Goal: Task Accomplishment & Management: Complete application form

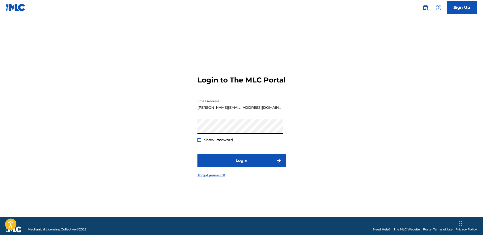
click at [221, 142] on span "Show Password" at bounding box center [218, 139] width 29 height 5
click at [203, 142] on div "Show Password" at bounding box center [215, 139] width 36 height 5
click at [200, 142] on div at bounding box center [199, 140] width 4 height 4
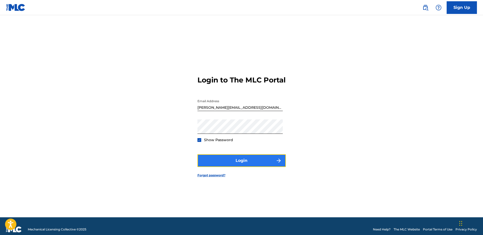
click at [237, 164] on button "Login" at bounding box center [241, 160] width 88 height 13
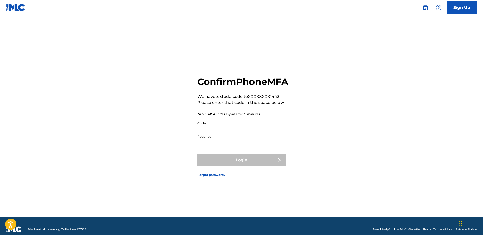
click at [212, 132] on input "Code" at bounding box center [239, 126] width 85 height 14
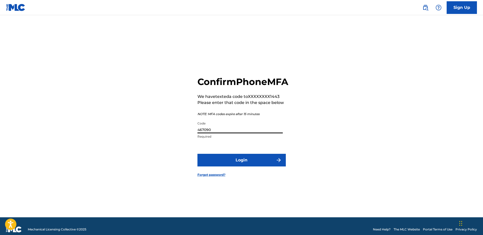
type input "467090"
click at [197, 154] on button "Login" at bounding box center [241, 160] width 88 height 13
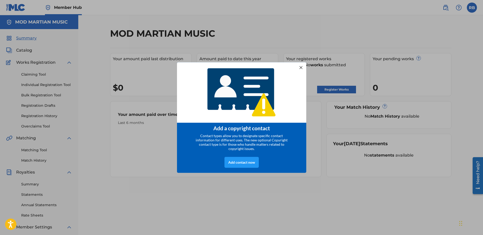
click at [302, 65] on div at bounding box center [300, 67] width 7 height 7
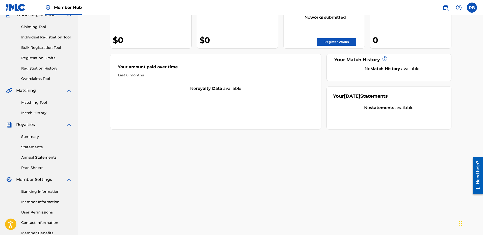
scroll to position [76, 0]
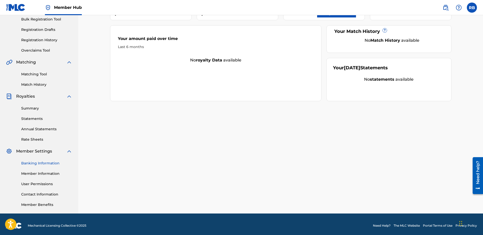
click at [48, 163] on link "Banking Information" at bounding box center [46, 162] width 51 height 5
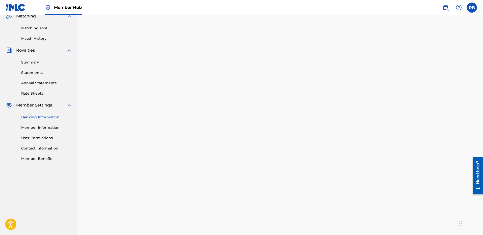
scroll to position [126, 0]
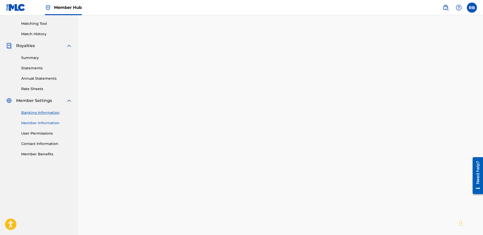
click at [42, 122] on link "Member Information" at bounding box center [46, 122] width 51 height 5
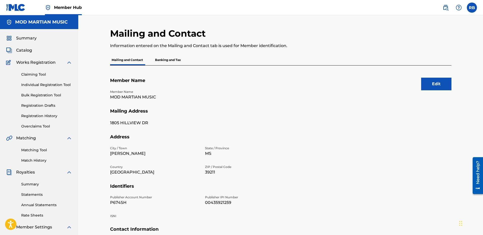
click at [175, 60] on p "Banking and Tax" at bounding box center [168, 60] width 29 height 11
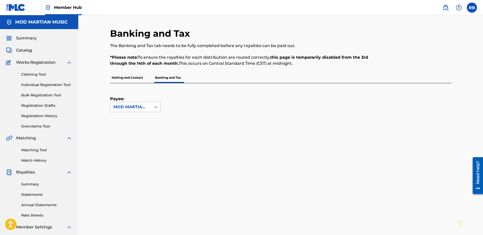
click at [142, 106] on div "MOD MARTIAN MUSIC" at bounding box center [130, 107] width 35 height 6
click at [127, 78] on p "Mailing and Contact" at bounding box center [127, 77] width 34 height 11
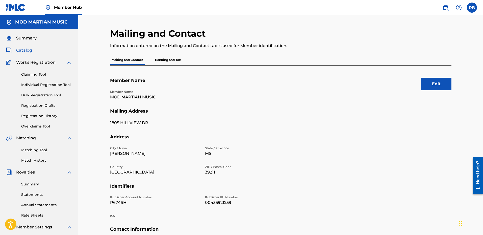
click at [29, 50] on span "Catalog" at bounding box center [24, 50] width 16 height 6
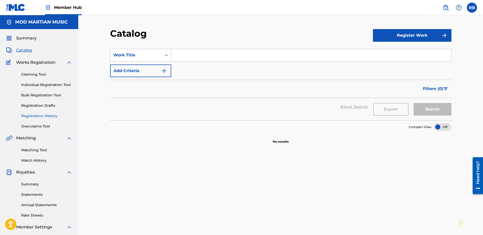
click at [39, 115] on link "Registration History" at bounding box center [46, 115] width 51 height 5
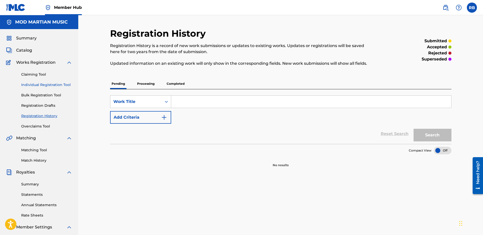
click at [44, 84] on link "Individual Registration Tool" at bounding box center [46, 84] width 51 height 5
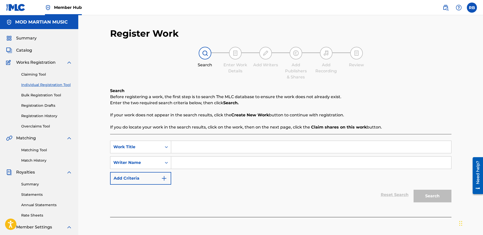
click at [222, 145] on input "Search Form" at bounding box center [311, 147] width 280 height 12
type input "You Don't Love Me"
click at [215, 163] on input "Search Form" at bounding box center [311, 162] width 280 height 12
type input "Brown"
click at [439, 197] on button "Search" at bounding box center [433, 195] width 38 height 13
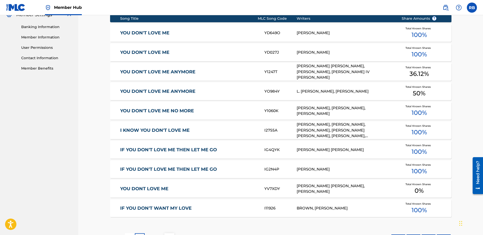
scroll to position [181, 0]
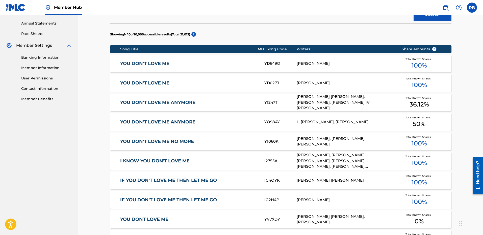
click at [163, 63] on link "YOU DON'T LOVE ME" at bounding box center [188, 64] width 137 height 6
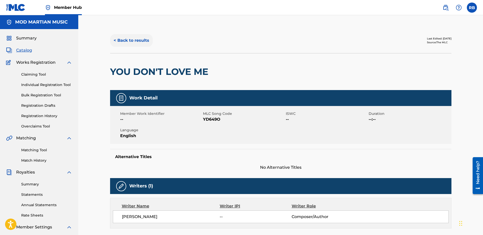
click at [124, 40] on button "< Back to results" at bounding box center [131, 40] width 43 height 13
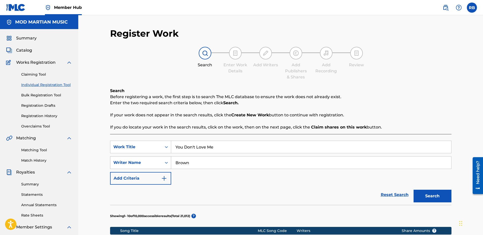
drag, startPoint x: 198, startPoint y: 158, endPoint x: 149, endPoint y: 157, distance: 49.0
click at [152, 161] on div "SearchWithCriteriabcff0156-b4c5-457e-b5cc-1b80c6f092d4 Writer Name Brown" at bounding box center [280, 162] width 341 height 13
type input "bigsby"
click at [414, 189] on button "Search" at bounding box center [433, 195] width 38 height 13
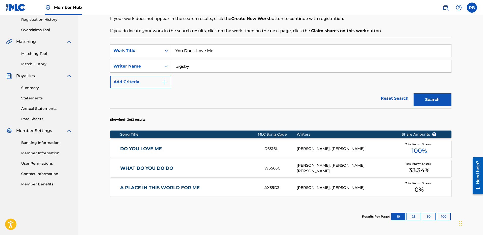
scroll to position [126, 0]
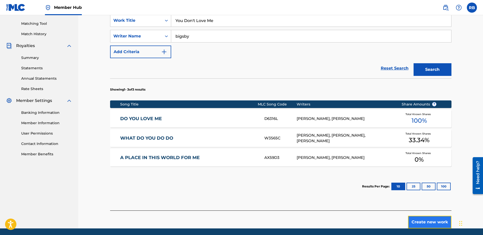
click at [430, 223] on button "Create new work" at bounding box center [429, 221] width 43 height 13
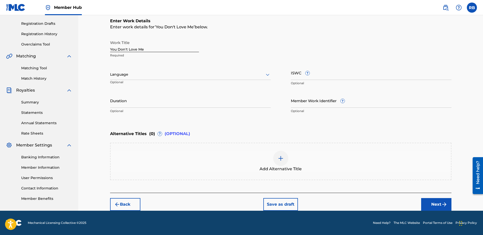
scroll to position [82, 0]
drag, startPoint x: 163, startPoint y: 49, endPoint x: 97, endPoint y: 51, distance: 66.2
click at [97, 51] on div "Register Work Search Enter Work Details Add Writers Add Publishers & Shares Add…" at bounding box center [280, 71] width 405 height 277
type input "YOU DON'T LOVE ME"
click at [129, 203] on button "Back" at bounding box center [125, 204] width 30 height 13
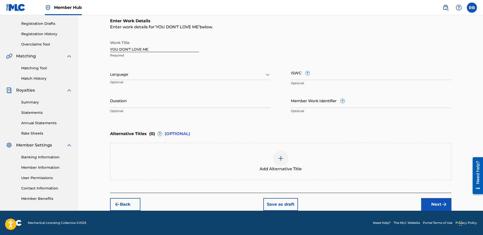
scroll to position [79, 0]
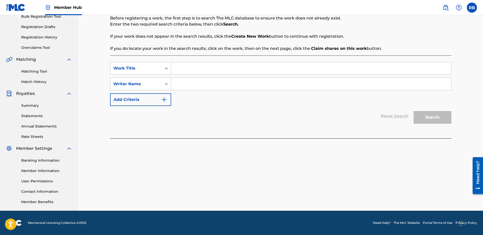
click at [191, 70] on input "Search Form" at bounding box center [311, 68] width 280 height 12
type input "YOU DON'T LOVE ME"
click at [203, 84] on input "Search Form" at bounding box center [311, 84] width 280 height 12
type input "BIGSBY"
click at [414, 111] on button "Search" at bounding box center [433, 117] width 38 height 13
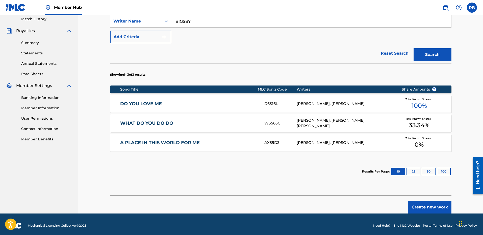
scroll to position [144, 0]
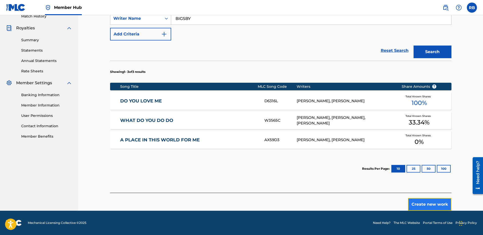
click at [428, 202] on button "Create new work" at bounding box center [429, 204] width 43 height 13
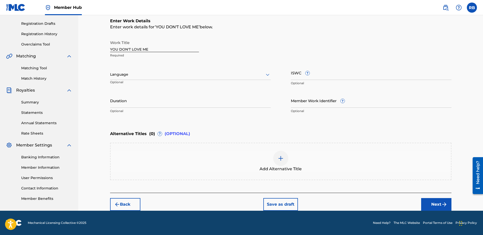
scroll to position [82, 0]
click at [439, 204] on button "Next" at bounding box center [436, 204] width 30 height 13
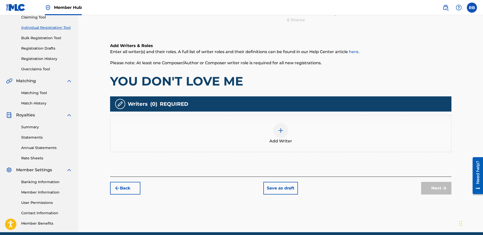
scroll to position [79, 0]
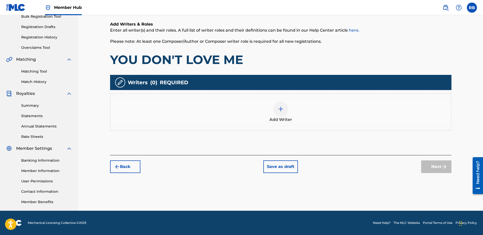
click at [284, 110] on img at bounding box center [281, 109] width 6 height 6
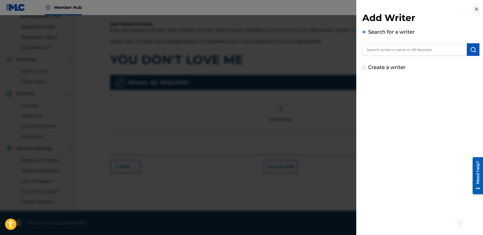
click at [399, 47] on input "text" at bounding box center [414, 49] width 105 height 13
click at [405, 53] on input "text" at bounding box center [414, 49] width 105 height 13
paste input "236930758"
type input "00236930758"
click at [478, 47] on button "submit" at bounding box center [473, 49] width 13 height 13
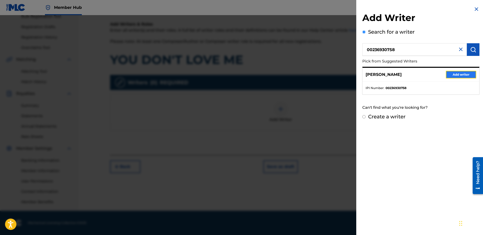
click at [456, 74] on button "Add writer" at bounding box center [461, 75] width 30 height 8
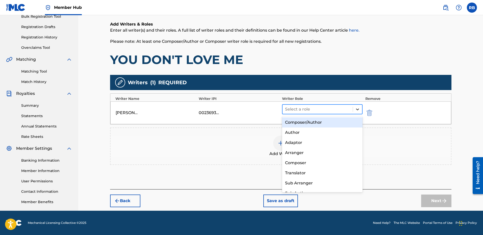
click at [357, 108] on icon at bounding box center [357, 109] width 5 height 5
click at [327, 122] on div "Composer/Author" at bounding box center [322, 122] width 81 height 10
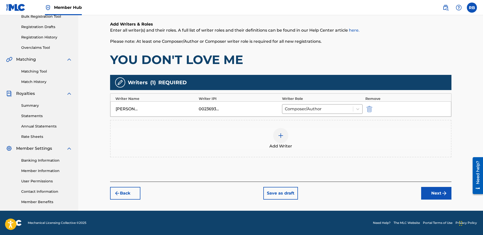
click at [280, 135] on img at bounding box center [281, 135] width 6 height 6
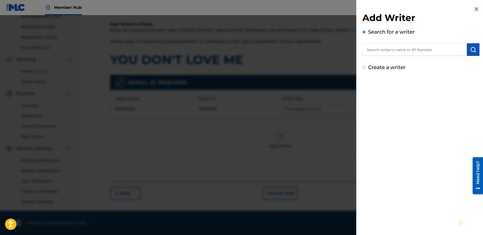
click at [411, 51] on input "text" at bounding box center [414, 49] width 105 height 13
paste input "219343869"
type input "00219343869"
click at [472, 51] on img "submit" at bounding box center [473, 49] width 6 height 6
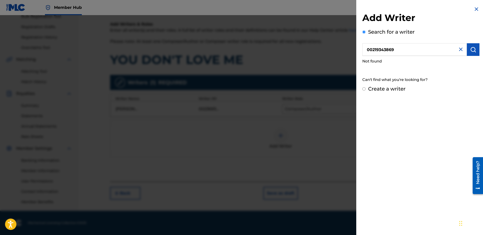
click at [400, 50] on input "00219343869" at bounding box center [414, 49] width 105 height 13
click at [475, 51] on button "submit" at bounding box center [473, 49] width 13 height 13
drag, startPoint x: 412, startPoint y: 49, endPoint x: 327, endPoint y: 52, distance: 85.6
click at [327, 52] on div "Add Writer Search for a writer 00219343869 Not found Can't find what you're loo…" at bounding box center [241, 124] width 483 height 219
click at [470, 48] on img "submit" at bounding box center [473, 49] width 6 height 6
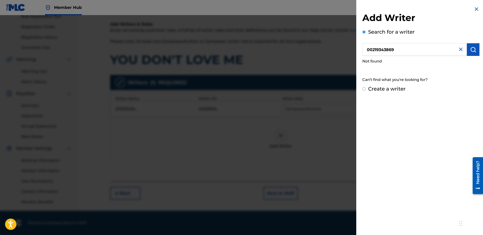
click at [385, 89] on label "Create a writer" at bounding box center [386, 89] width 37 height 6
radio input "true"
click at [366, 89] on input "Create a writer" at bounding box center [363, 88] width 3 height 3
radio input "false"
radio input "true"
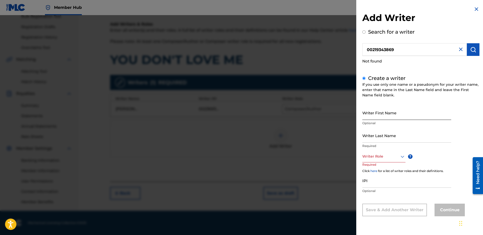
click at [389, 111] on input "Writer First Name" at bounding box center [406, 112] width 89 height 14
type input "w"
click at [380, 111] on input "Writer First Name" at bounding box center [406, 112] width 89 height 14
type input "W"
type input "w"
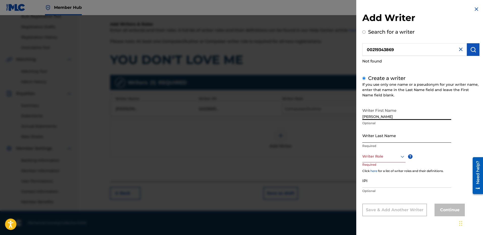
type input "[PERSON_NAME]"
click at [395, 137] on input "Writer Last Name" at bounding box center [406, 135] width 89 height 14
type input "BIGSBY"
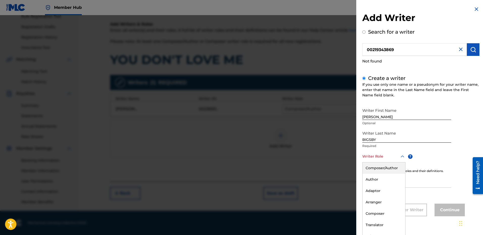
scroll to position [0, 0]
click at [401, 157] on icon at bounding box center [402, 156] width 6 height 6
click at [393, 166] on div "Composer/Author" at bounding box center [384, 167] width 43 height 11
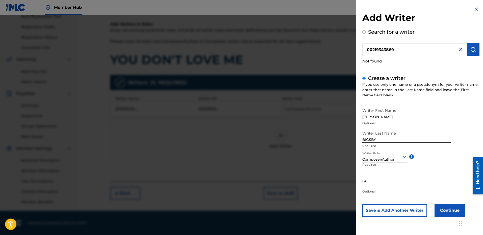
scroll to position [0, 0]
click at [385, 182] on input "IPI" at bounding box center [406, 180] width 89 height 14
paste input "00219343869"
type input "00219343869"
click at [449, 210] on button "Continue" at bounding box center [450, 210] width 30 height 13
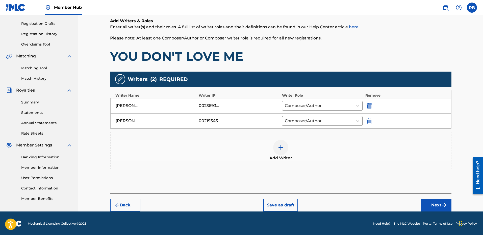
scroll to position [83, 0]
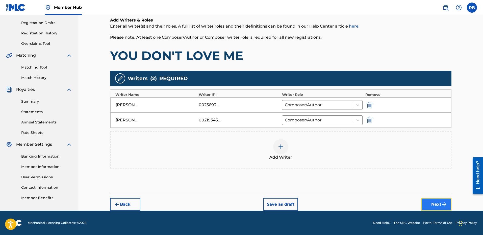
click at [431, 205] on button "Next" at bounding box center [436, 204] width 30 height 13
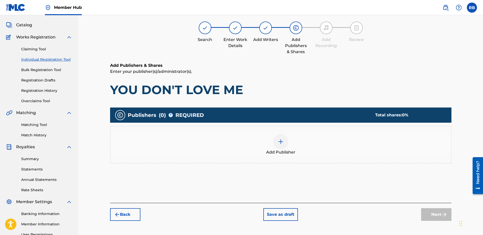
scroll to position [23, 0]
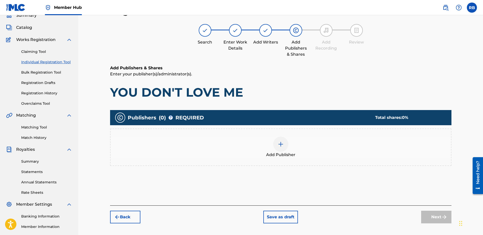
click at [279, 144] on img at bounding box center [281, 144] width 6 height 6
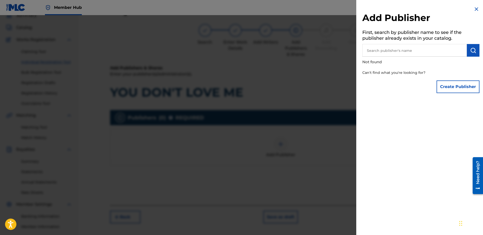
click at [396, 52] on input "text" at bounding box center [414, 50] width 105 height 13
paste input "435921259"
type input "435921259"
type input "m"
type input "M"
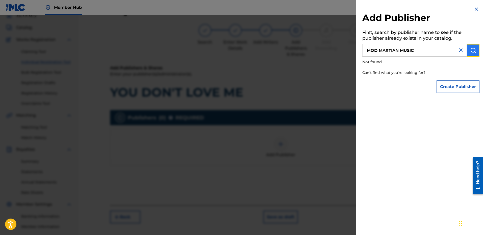
click at [470, 51] on img "submit" at bounding box center [473, 50] width 6 height 6
click at [405, 51] on input "MOD MARTIAN MUSIC" at bounding box center [414, 50] width 105 height 13
type input "MOD MARTIAN"
click at [471, 50] on img "submit" at bounding box center [473, 50] width 6 height 6
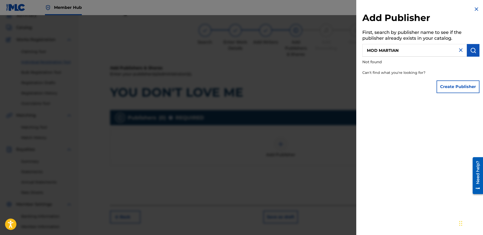
click at [474, 9] on img at bounding box center [476, 9] width 6 height 6
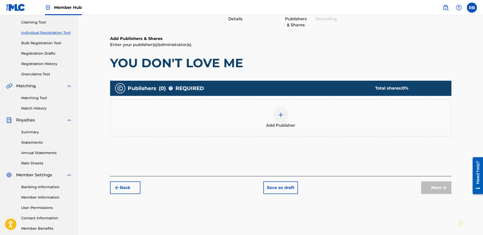
scroll to position [79, 0]
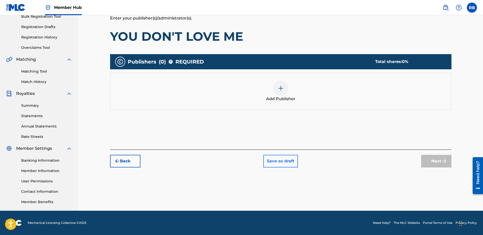
click at [279, 153] on div "Back Save as draft Next" at bounding box center [280, 158] width 341 height 18
click at [279, 160] on button "Save as draft" at bounding box center [280, 161] width 35 height 13
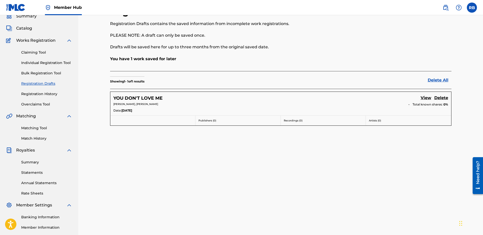
scroll to position [76, 0]
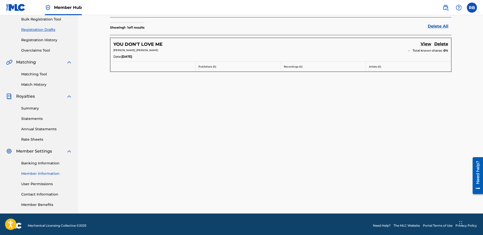
click at [37, 174] on link "Member Information" at bounding box center [46, 173] width 51 height 5
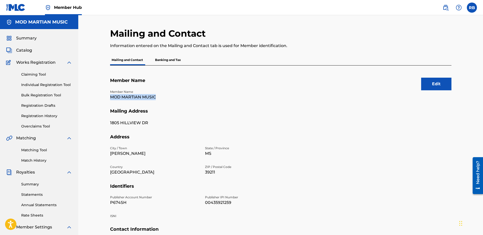
drag, startPoint x: 159, startPoint y: 98, endPoint x: 102, endPoint y: 97, distance: 57.1
click at [102, 97] on div "Mailing and Contact Information entered on the Mailing and Contact tab is used …" at bounding box center [280, 152] width 405 height 274
copy p "MOD MARTIAN MUSIC"
click at [220, 203] on p "00435921259" at bounding box center [249, 202] width 89 height 6
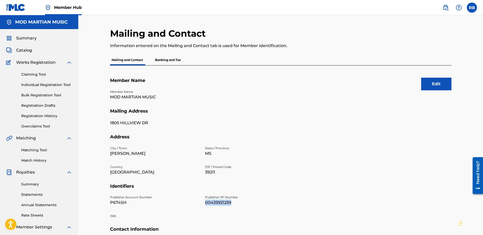
copy p "00435921259"
click at [214, 202] on p "00435921259" at bounding box center [249, 202] width 89 height 6
click at [38, 108] on div "Claiming Tool Individual Registration Tool Bulk Registration Tool Registration …" at bounding box center [39, 96] width 66 height 63
click at [37, 106] on link "Registration Drafts" at bounding box center [46, 105] width 51 height 5
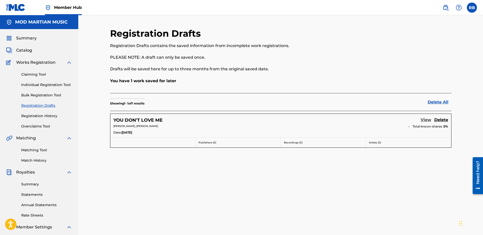
click at [425, 120] on link "View" at bounding box center [426, 120] width 11 height 7
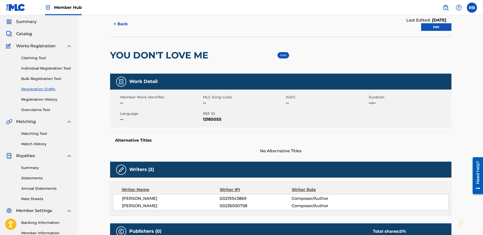
scroll to position [7, 0]
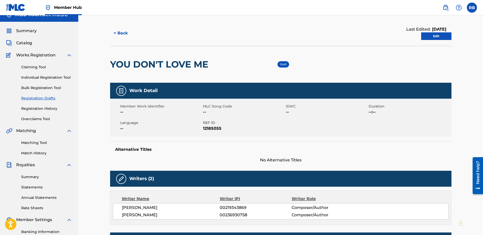
click at [35, 99] on link "Registration Drafts" at bounding box center [46, 97] width 51 height 5
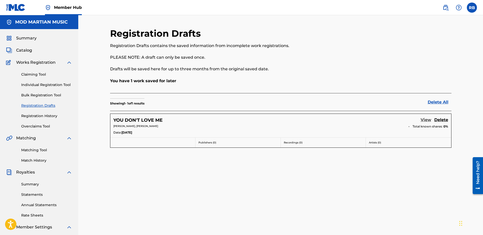
click at [426, 120] on link "View" at bounding box center [426, 120] width 11 height 7
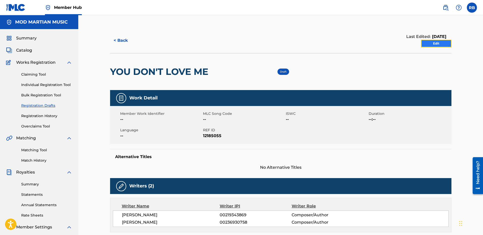
click at [436, 44] on link "Edit" at bounding box center [436, 44] width 30 height 8
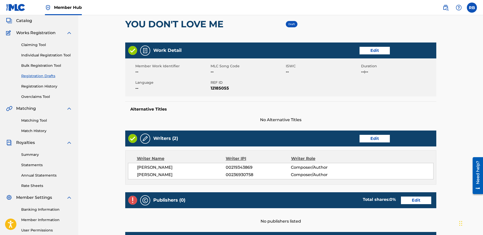
scroll to position [76, 0]
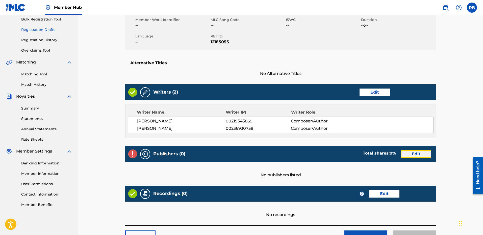
click at [413, 153] on link "Edit" at bounding box center [416, 154] width 30 height 8
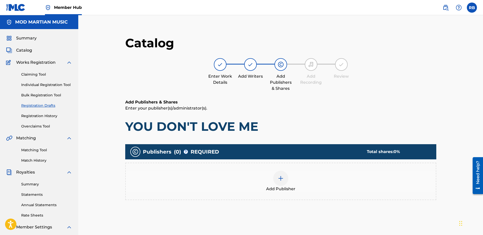
click at [283, 178] on img at bounding box center [281, 178] width 6 height 6
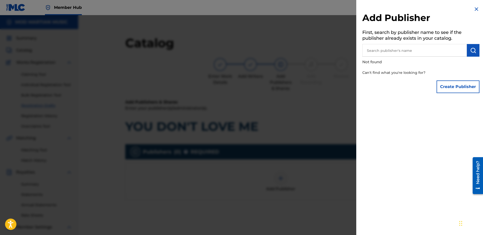
click at [383, 51] on input "text" at bounding box center [414, 50] width 105 height 13
paste input "00435921259"
click at [473, 48] on img "submit" at bounding box center [473, 50] width 6 height 6
drag, startPoint x: 410, startPoint y: 50, endPoint x: 354, endPoint y: 52, distance: 56.1
click at [354, 52] on div "Add Publisher First, search by publisher name to see if the publisher already e…" at bounding box center [241, 124] width 483 height 219
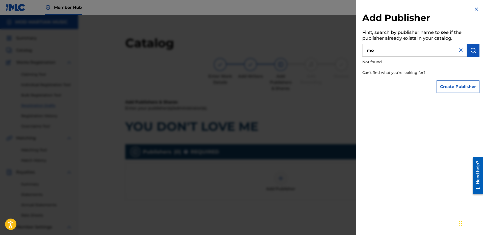
type input "m"
type input "MOD MARTIAN MUSIC"
click at [468, 51] on button "submit" at bounding box center [473, 50] width 13 height 13
click at [451, 88] on button "Create Publisher" at bounding box center [458, 86] width 43 height 13
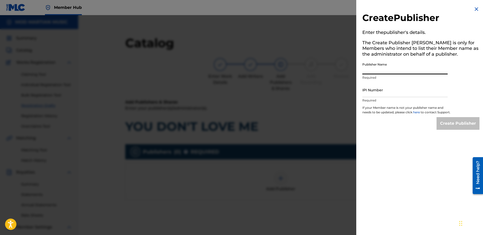
click at [393, 72] on input "Publisher Name" at bounding box center [404, 67] width 85 height 14
type input "MOD MARTIAN MUSIC"
click at [400, 90] on input "IPI Number" at bounding box center [404, 90] width 85 height 14
paste input "435921259"
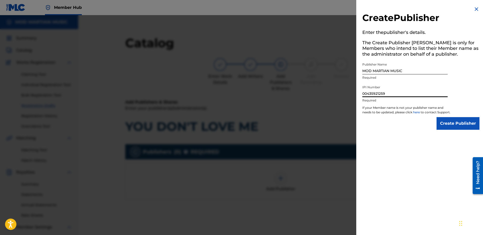
type input "00435921259"
drag, startPoint x: 402, startPoint y: 95, endPoint x: 350, endPoint y: 96, distance: 52.3
click at [350, 96] on div "Create Publisher Enter the publisher 's details. The Create Publisher button is…" at bounding box center [241, 124] width 483 height 219
drag, startPoint x: 425, startPoint y: 67, endPoint x: 312, endPoint y: 64, distance: 113.9
click at [312, 64] on div "Create Publisher Enter the publisher 's details. The Create Publisher button is…" at bounding box center [241, 124] width 483 height 219
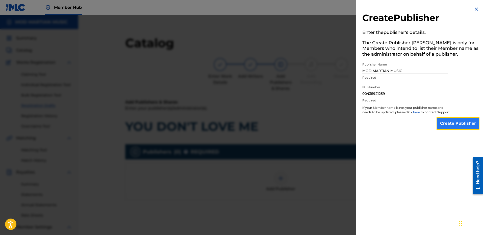
click at [456, 125] on input "Create Publisher" at bounding box center [458, 123] width 43 height 13
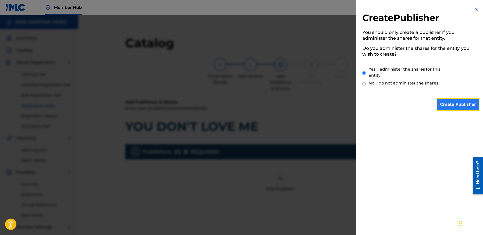
click at [451, 104] on input "Create Publisher" at bounding box center [458, 104] width 43 height 13
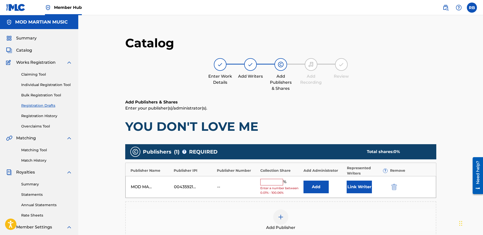
click at [274, 178] on div "MOD MARTIAN MUSIC 00435921259 -- % Enter a number between 0.01% - 100.06% Add L…" at bounding box center [280, 187] width 311 height 22
click at [274, 180] on input "text" at bounding box center [271, 182] width 23 height 7
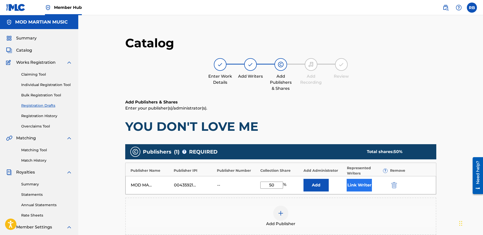
type input "50"
click at [357, 186] on button "Link Writer" at bounding box center [359, 185] width 25 height 13
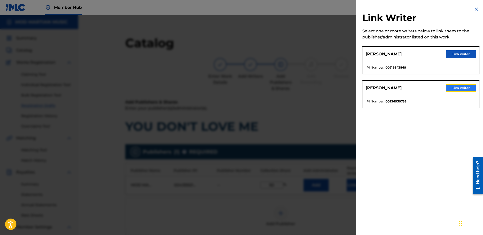
click at [463, 88] on button "Link writer" at bounding box center [461, 88] width 30 height 8
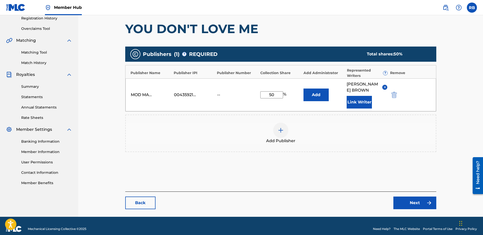
scroll to position [101, 0]
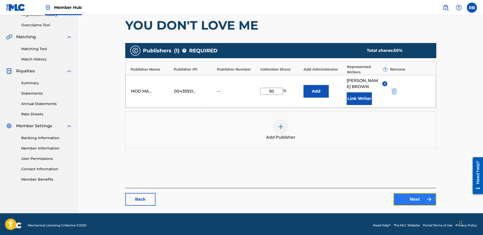
click at [416, 199] on link "Next" at bounding box center [414, 199] width 43 height 13
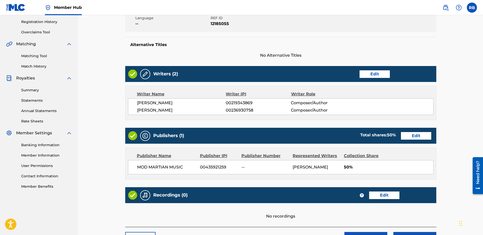
scroll to position [101, 0]
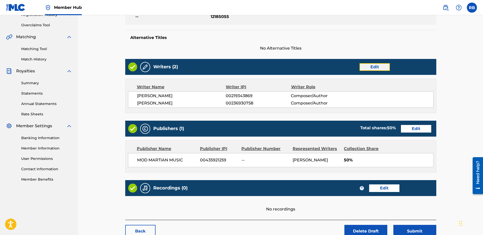
click at [371, 68] on link "Edit" at bounding box center [375, 67] width 30 height 8
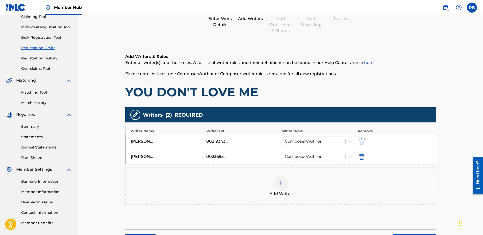
scroll to position [76, 0]
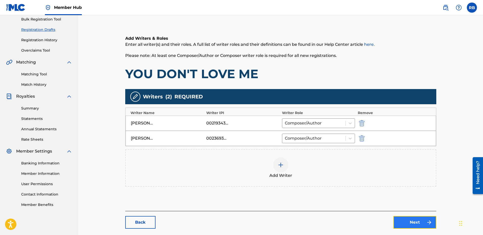
click at [414, 222] on link "Next" at bounding box center [414, 222] width 43 height 13
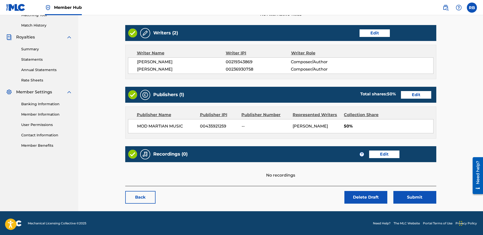
scroll to position [135, 0]
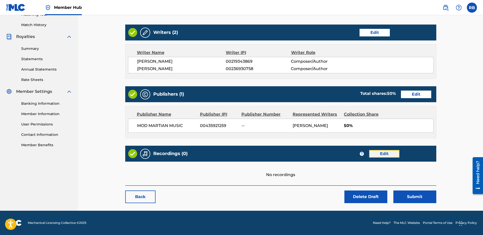
click at [384, 153] on link "Edit" at bounding box center [384, 154] width 30 height 8
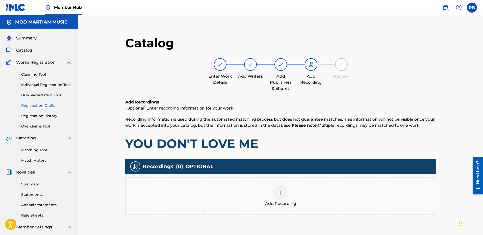
click at [282, 192] on img at bounding box center [281, 193] width 6 height 6
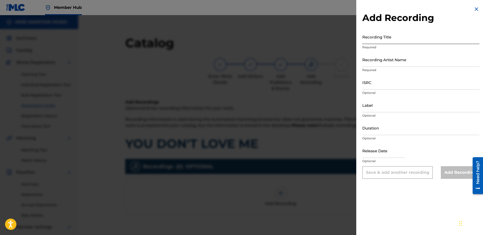
click at [386, 37] on input "Recording Title" at bounding box center [420, 37] width 117 height 14
type input "y"
type input "YOU DON'T LOVE ME"
type input "G"
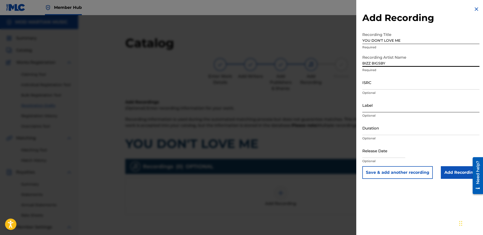
type input "BIZZ BIGSBY"
click at [395, 106] on input "Label" at bounding box center [420, 105] width 117 height 14
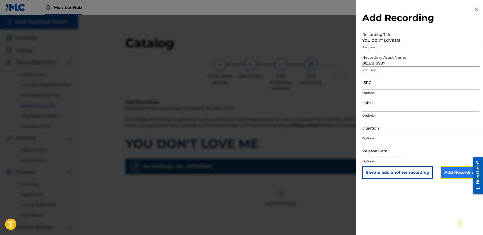
click at [455, 172] on input "Add Recording" at bounding box center [460, 172] width 39 height 13
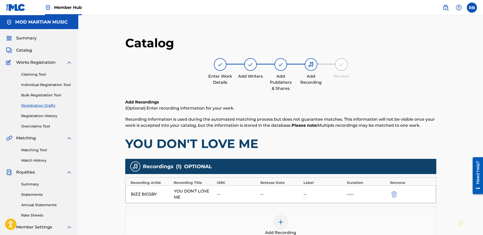
scroll to position [76, 0]
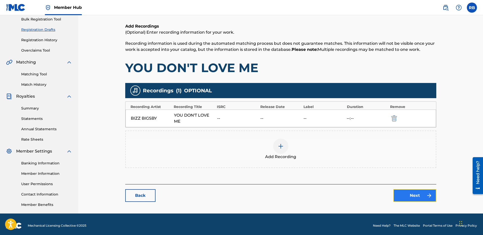
click at [420, 194] on link "Next" at bounding box center [414, 195] width 43 height 13
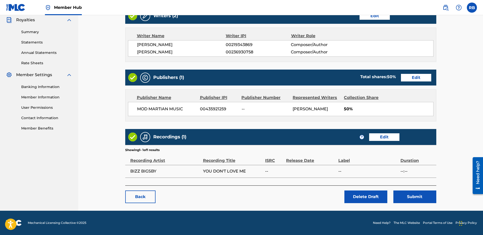
scroll to position [127, 0]
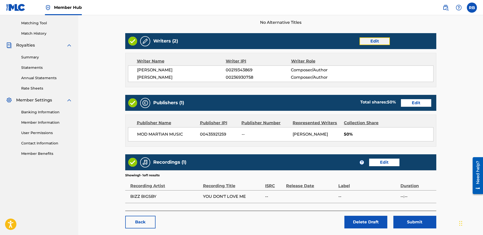
click at [370, 42] on link "Edit" at bounding box center [375, 41] width 30 height 8
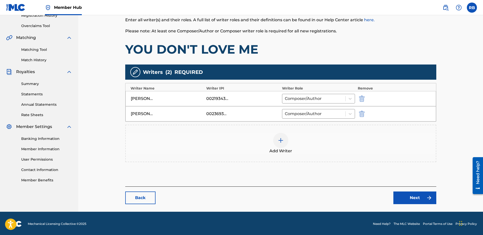
scroll to position [101, 0]
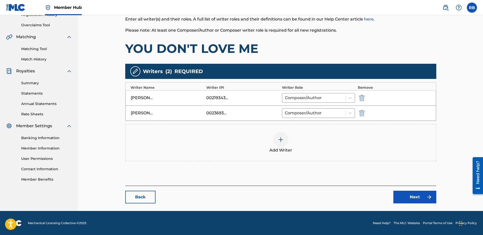
click at [283, 137] on img at bounding box center [281, 139] width 6 height 6
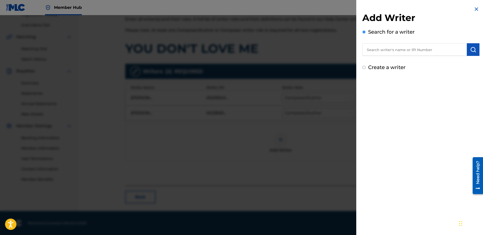
click at [390, 51] on input "text" at bounding box center [414, 49] width 105 height 13
paste input "236930856"
type input "00236930856"
click at [473, 47] on img "submit" at bounding box center [473, 49] width 6 height 6
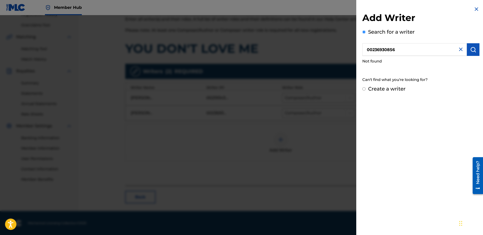
click at [386, 88] on label "Create a writer" at bounding box center [386, 89] width 37 height 6
radio input "true"
click at [366, 88] on input "Create a writer" at bounding box center [363, 88] width 3 height 3
radio input "false"
radio input "true"
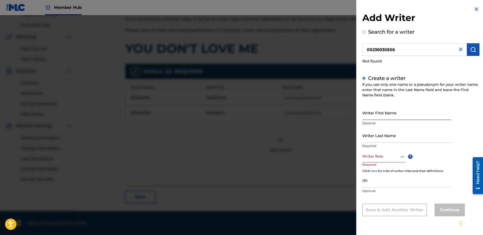
click at [381, 112] on input "Writer First Name" at bounding box center [406, 112] width 89 height 14
type input "[PERSON_NAME]"
type input "BROWN"
click at [399, 155] on icon at bounding box center [402, 156] width 6 height 6
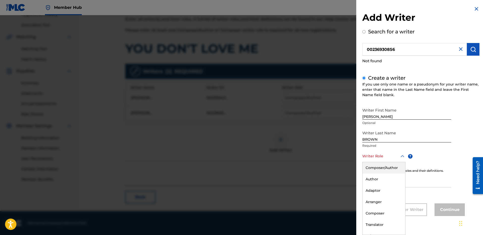
click at [386, 165] on div "Composer/Author" at bounding box center [384, 167] width 43 height 11
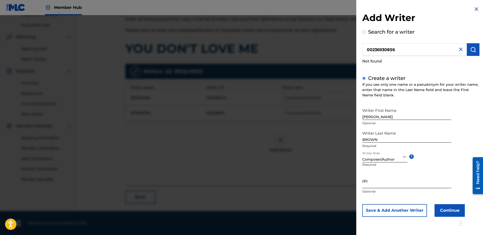
click at [384, 183] on input "IPI" at bounding box center [406, 180] width 89 height 14
paste input "236930856"
type input "00236930856"
click at [443, 211] on button "Continue" at bounding box center [450, 210] width 30 height 13
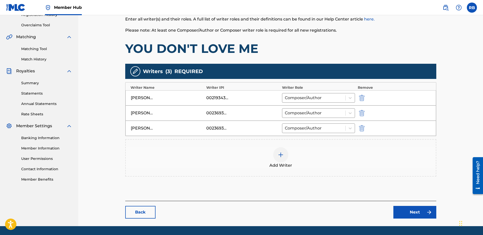
click at [220, 111] on div "00236930758" at bounding box center [217, 113] width 23 height 6
click at [407, 212] on link "Next" at bounding box center [414, 212] width 43 height 13
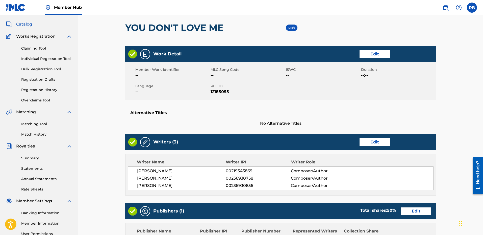
scroll to position [51, 0]
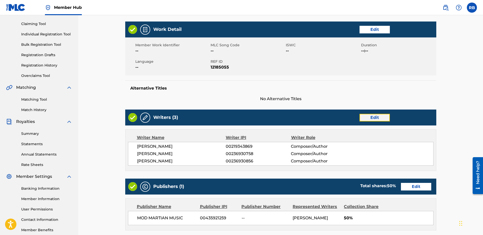
click at [373, 118] on link "Edit" at bounding box center [375, 118] width 30 height 8
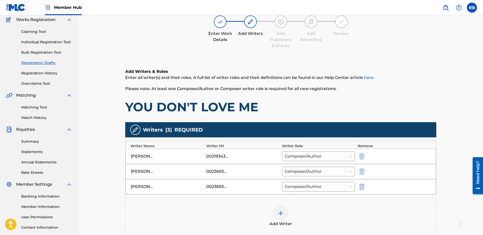
scroll to position [76, 0]
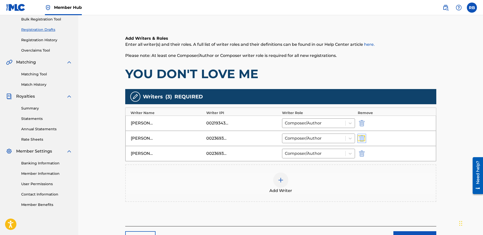
click at [362, 138] on img "submit" at bounding box center [362, 138] width 6 height 6
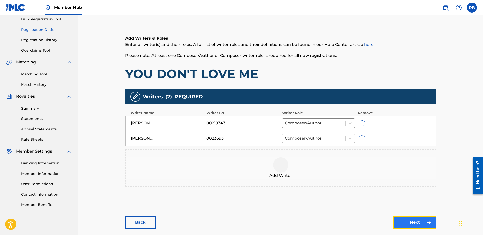
click at [409, 223] on link "Next" at bounding box center [414, 222] width 43 height 13
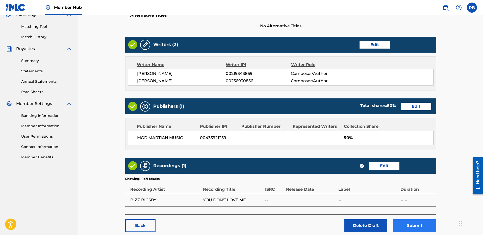
scroll to position [126, 0]
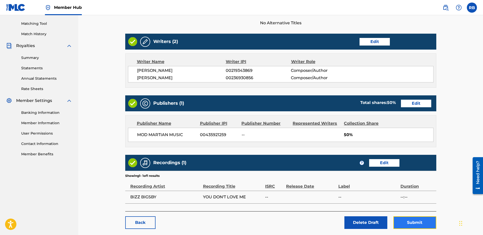
click at [419, 222] on button "Submit" at bounding box center [414, 222] width 43 height 13
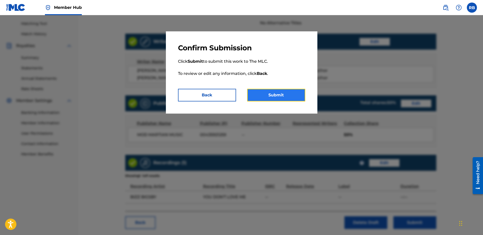
click at [279, 93] on button "Submit" at bounding box center [276, 95] width 58 height 13
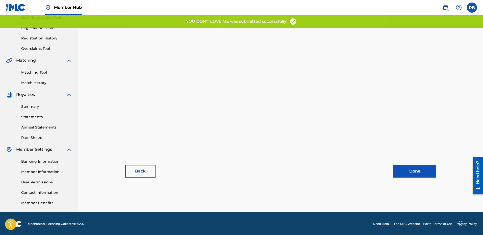
scroll to position [79, 0]
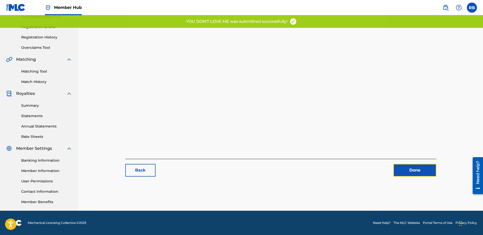
click at [411, 172] on link "Done" at bounding box center [414, 170] width 43 height 13
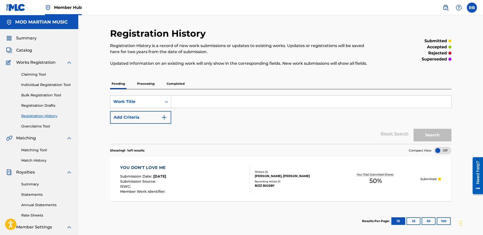
click at [470, 101] on div "Registration History Registration History is a record of new work submissions o…" at bounding box center [280, 152] width 405 height 274
click at [39, 116] on link "Registration History" at bounding box center [46, 115] width 51 height 5
click at [152, 82] on p "Processing" at bounding box center [146, 83] width 20 height 11
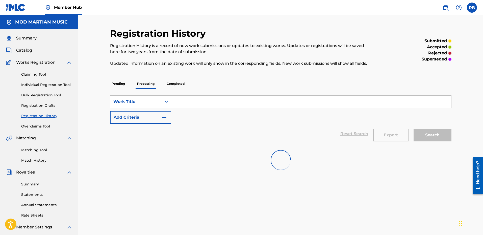
click at [171, 83] on p "Completed" at bounding box center [175, 83] width 21 height 11
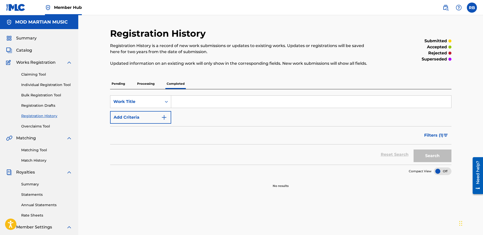
click at [124, 84] on p "Pending" at bounding box center [118, 83] width 16 height 11
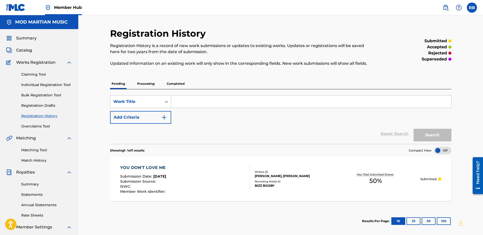
click at [146, 167] on div "YOU DON'T LOVE ME" at bounding box center [144, 167] width 48 height 6
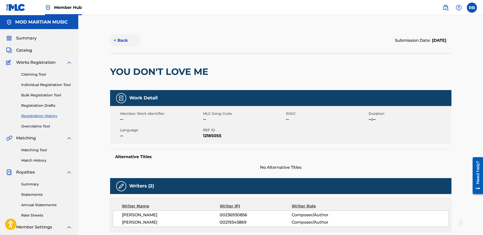
click at [118, 42] on button "< Back" at bounding box center [125, 40] width 30 height 13
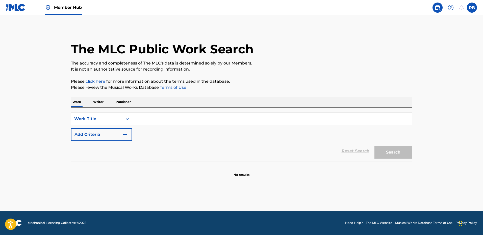
click at [99, 102] on p "Writer" at bounding box center [98, 101] width 13 height 11
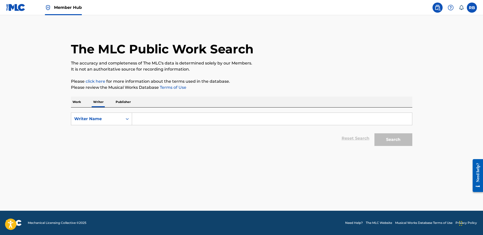
click at [147, 117] on input "Search Form" at bounding box center [272, 119] width 280 height 12
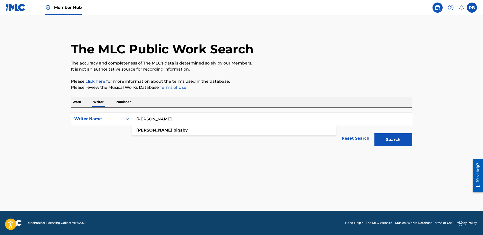
type input "[PERSON_NAME]"
click at [374, 133] on button "Search" at bounding box center [393, 139] width 38 height 13
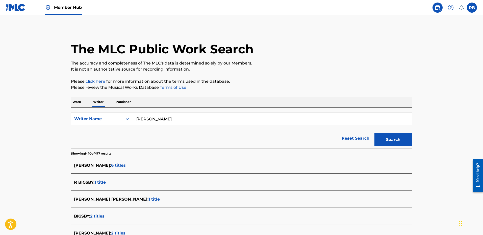
click at [126, 165] on span "6 titles" at bounding box center [118, 165] width 15 height 5
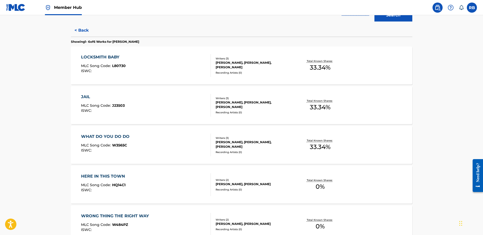
scroll to position [122, 0]
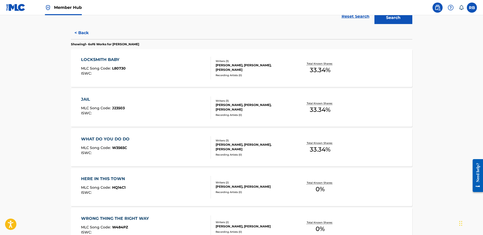
click at [105, 59] on div "LOCKSMITH BABY" at bounding box center [103, 60] width 45 height 6
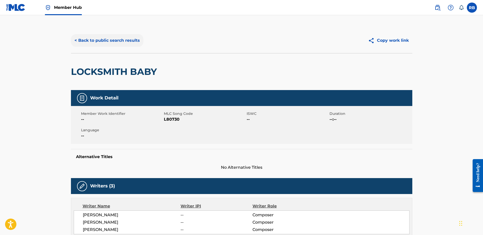
click at [95, 40] on button "< Back to public search results" at bounding box center [107, 40] width 72 height 13
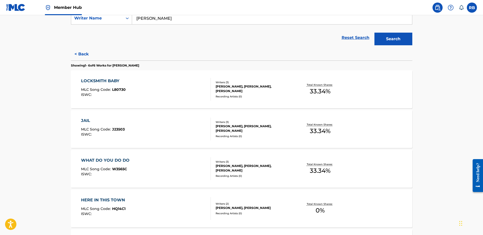
scroll to position [101, 0]
click at [244, 126] on div "[PERSON_NAME], [PERSON_NAME], [PERSON_NAME]" at bounding box center [254, 127] width 76 height 9
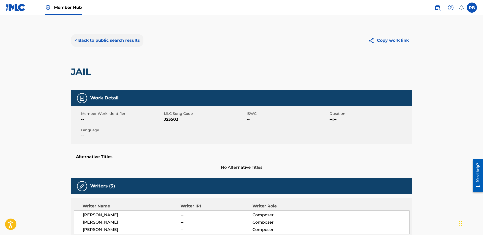
click at [98, 41] on button "< Back to public search results" at bounding box center [107, 40] width 72 height 13
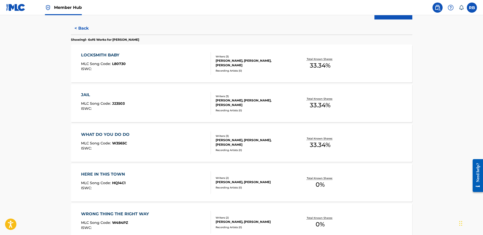
scroll to position [152, 0]
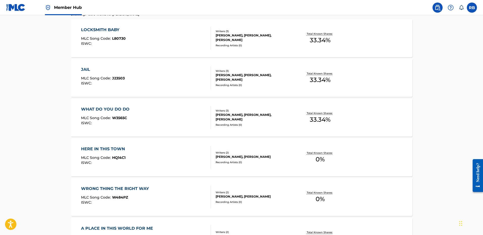
click at [111, 148] on div "HERE IN THIS TOWN" at bounding box center [104, 149] width 46 height 6
